Goal: Information Seeking & Learning: Find specific fact

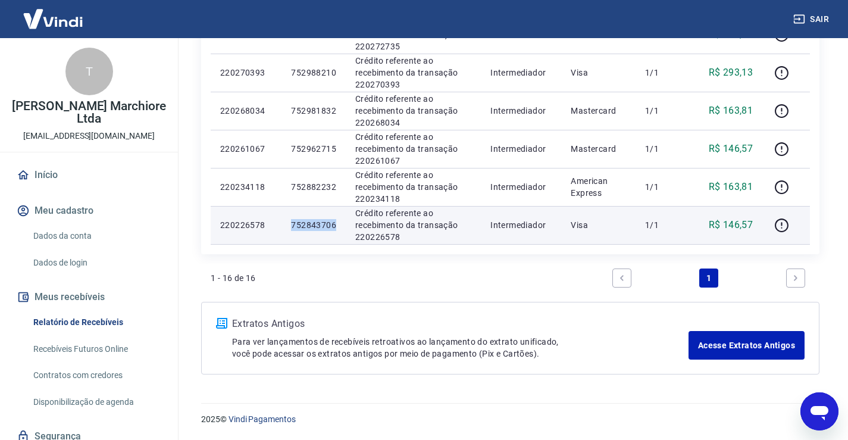
drag, startPoint x: 292, startPoint y: 226, endPoint x: 335, endPoint y: 226, distance: 43.4
click at [335, 226] on p "752843706" at bounding box center [313, 225] width 45 height 12
copy p "752843706"
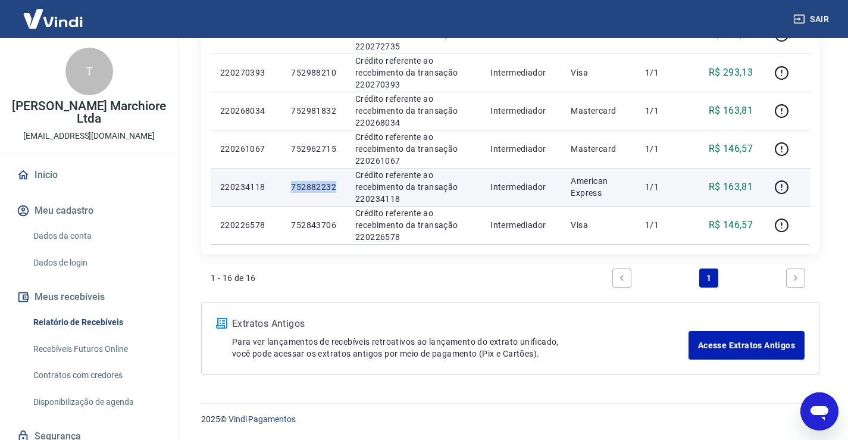
drag, startPoint x: 293, startPoint y: 187, endPoint x: 334, endPoint y: 184, distance: 41.2
click at [334, 184] on p "752882232" at bounding box center [313, 187] width 45 height 12
copy p "752882232"
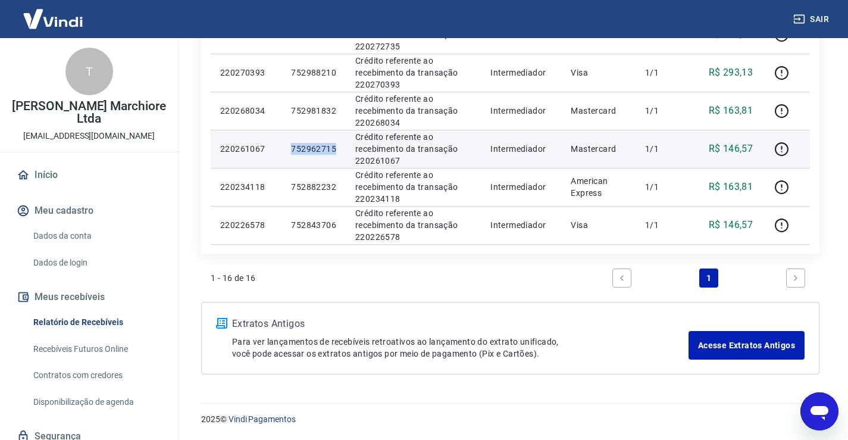
drag, startPoint x: 292, startPoint y: 146, endPoint x: 340, endPoint y: 147, distance: 48.2
click at [340, 147] on td "752962715" at bounding box center [313, 149] width 64 height 38
copy p "752962715"
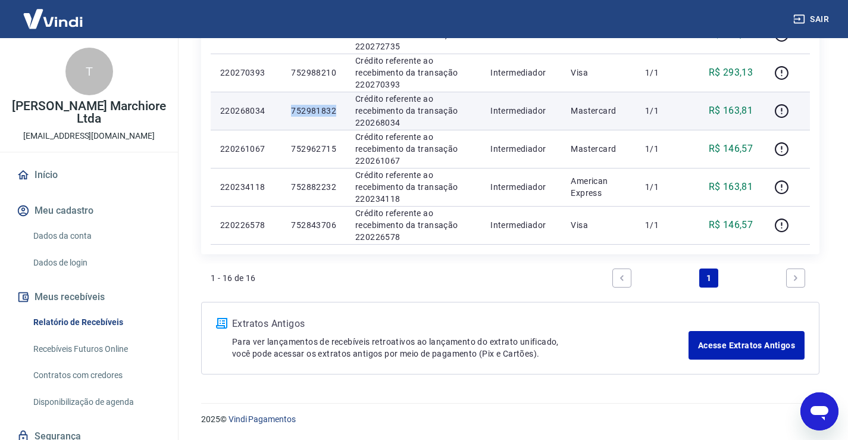
drag, startPoint x: 293, startPoint y: 111, endPoint x: 337, endPoint y: 111, distance: 43.4
click at [337, 111] on td "752981832" at bounding box center [313, 111] width 64 height 38
copy p "752981832"
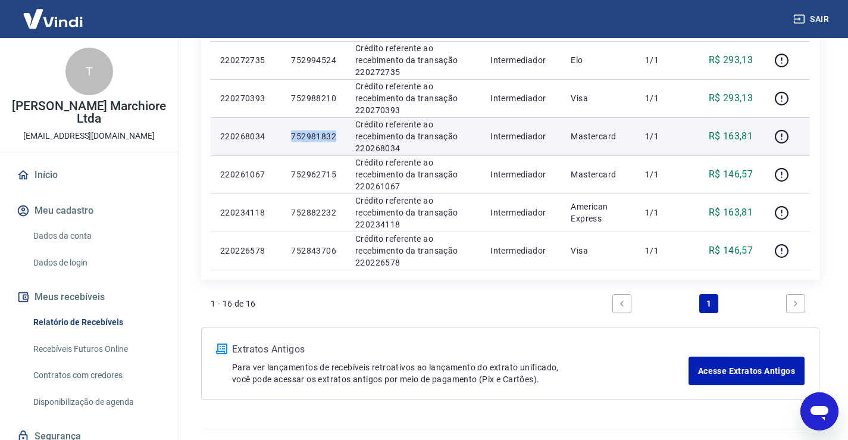
scroll to position [587, 0]
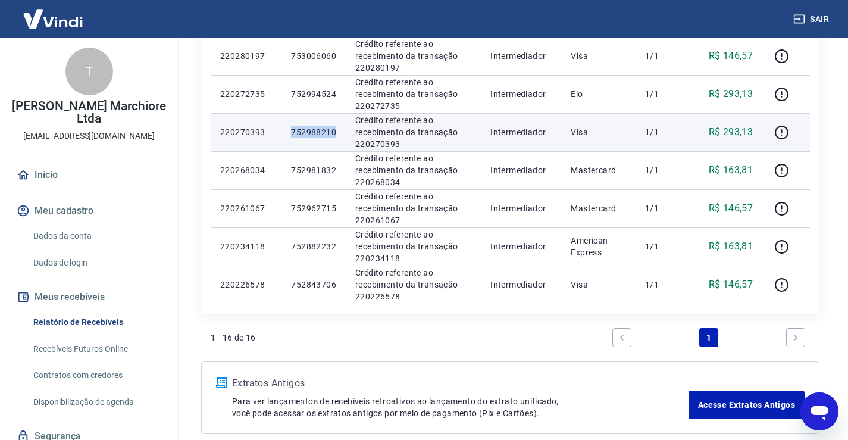
drag, startPoint x: 292, startPoint y: 130, endPoint x: 337, endPoint y: 135, distance: 44.9
click at [337, 135] on td "752988210" at bounding box center [313, 132] width 64 height 38
copy p "752988210"
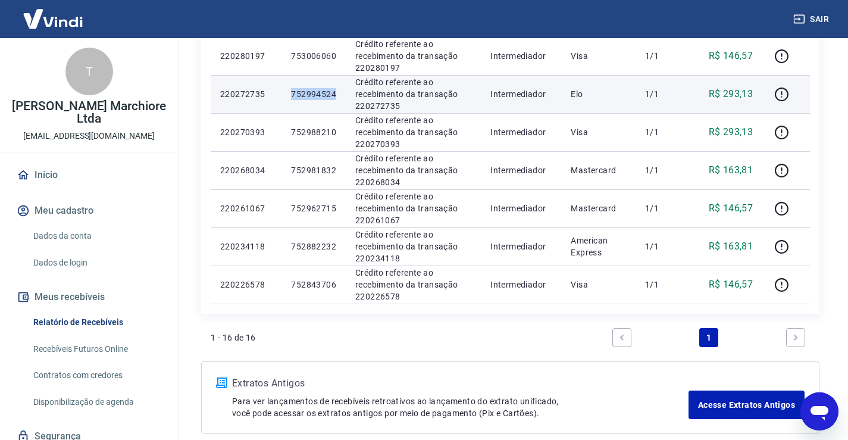
drag, startPoint x: 292, startPoint y: 95, endPoint x: 338, endPoint y: 93, distance: 45.9
click at [338, 93] on td "752994524" at bounding box center [313, 94] width 64 height 38
copy p "752994524"
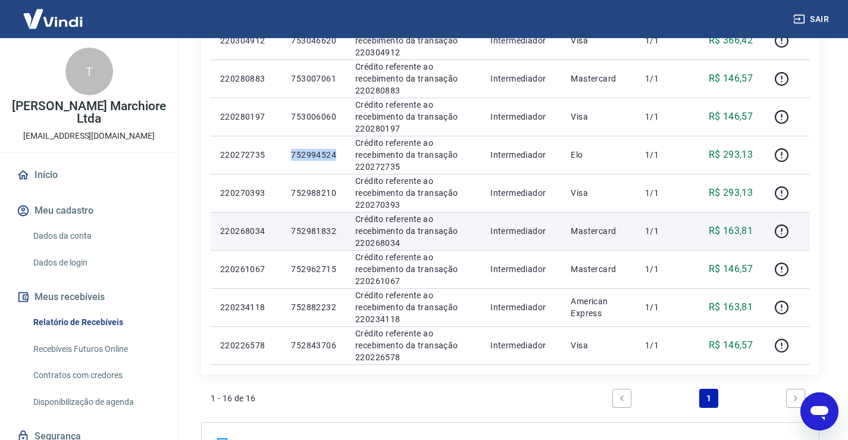
scroll to position [508, 0]
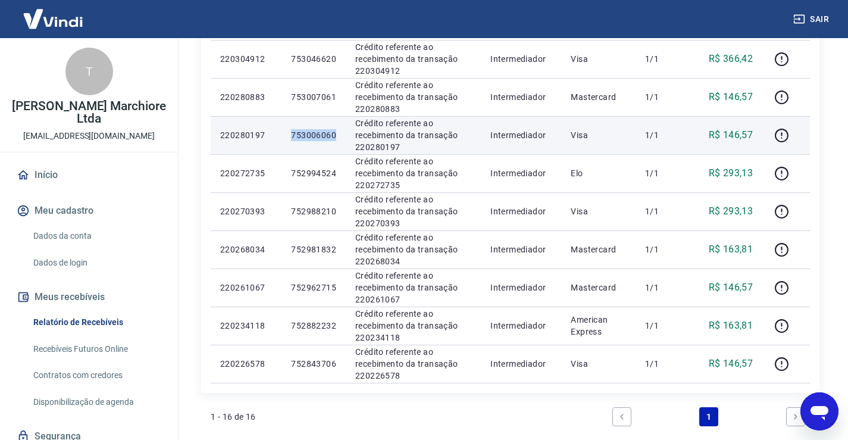
drag, startPoint x: 292, startPoint y: 133, endPoint x: 341, endPoint y: 133, distance: 48.8
click at [341, 133] on td "753006060" at bounding box center [313, 135] width 64 height 38
copy p "753006060"
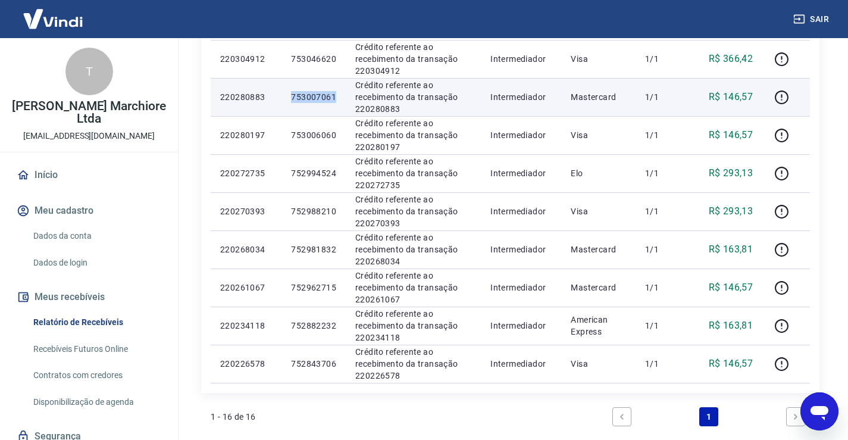
drag, startPoint x: 293, startPoint y: 98, endPoint x: 337, endPoint y: 97, distance: 43.4
click at [337, 97] on td "753007061" at bounding box center [313, 97] width 64 height 38
copy p "753007061"
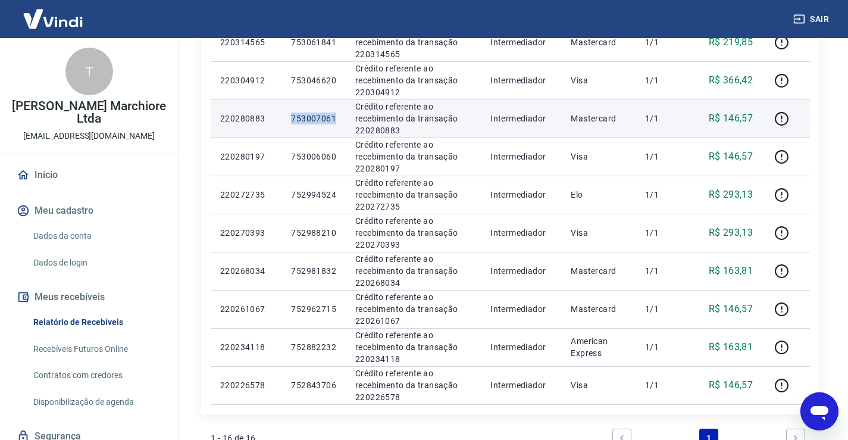
scroll to position [449, 0]
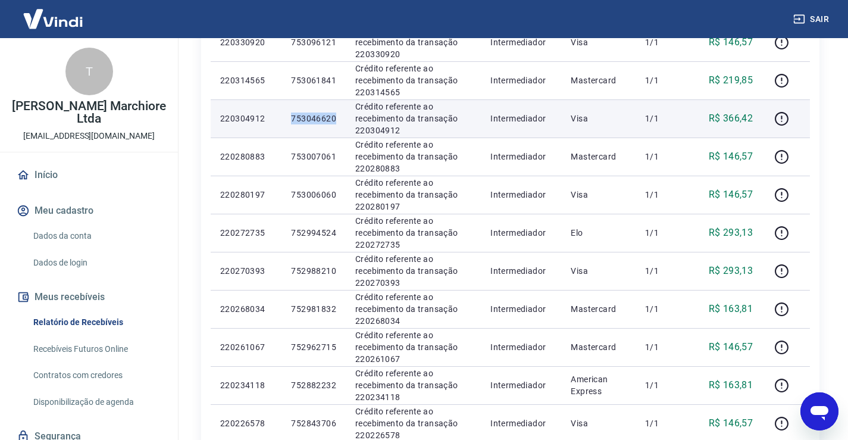
drag, startPoint x: 291, startPoint y: 117, endPoint x: 332, endPoint y: 117, distance: 41.1
click at [340, 116] on td "753046620" at bounding box center [313, 118] width 64 height 38
copy p "753046620"
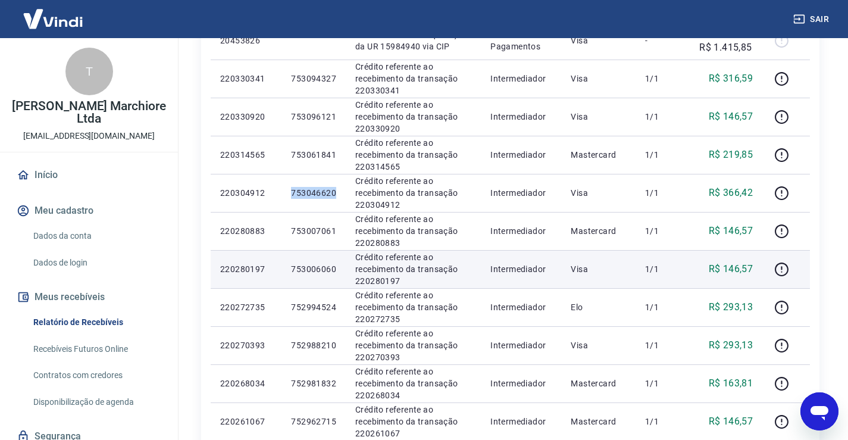
scroll to position [369, 0]
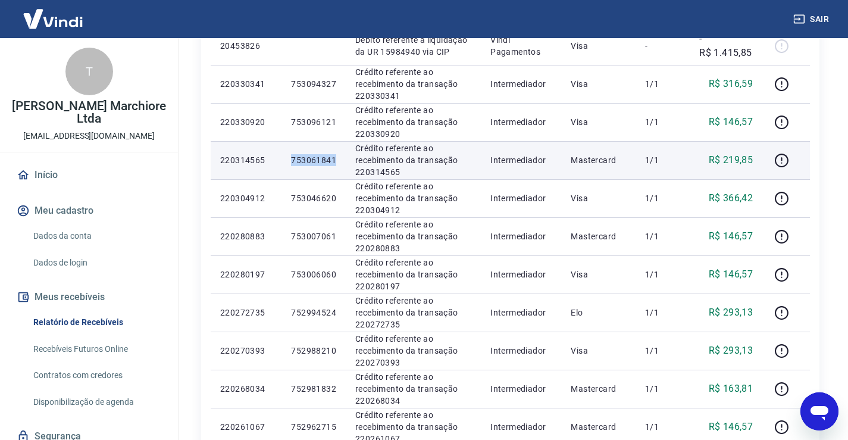
drag, startPoint x: 292, startPoint y: 161, endPoint x: 334, endPoint y: 158, distance: 42.9
click at [334, 158] on p "753061841" at bounding box center [313, 160] width 45 height 12
copy p "753061841"
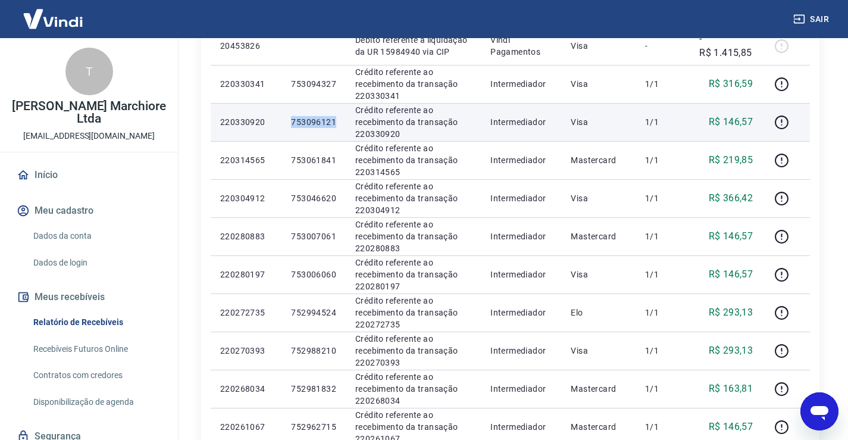
drag, startPoint x: 292, startPoint y: 119, endPoint x: 338, endPoint y: 119, distance: 45.8
click at [338, 119] on td "753096121" at bounding box center [313, 122] width 64 height 38
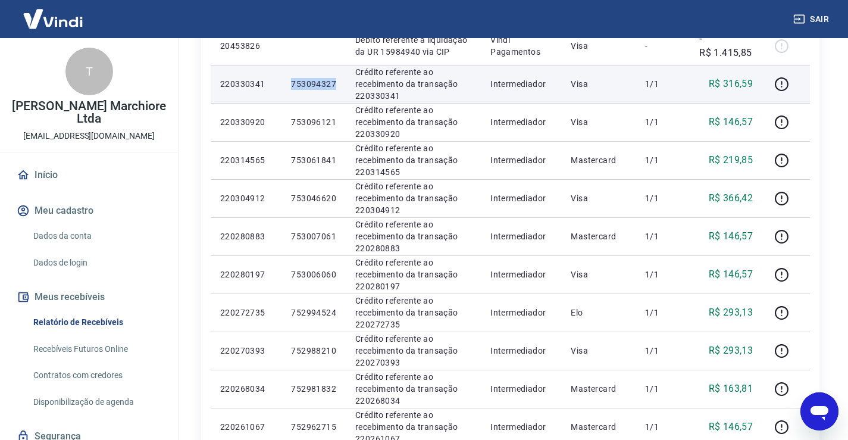
drag, startPoint x: 292, startPoint y: 83, endPoint x: 337, endPoint y: 83, distance: 45.8
click at [337, 83] on td "753094327" at bounding box center [313, 84] width 64 height 38
